Goal: Check status

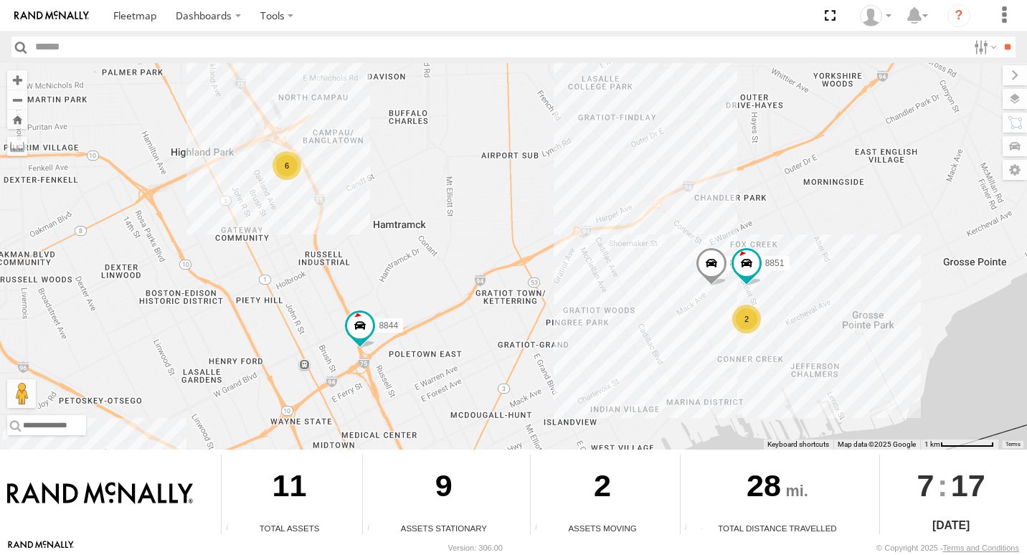
click at [740, 321] on div "2" at bounding box center [746, 319] width 29 height 29
